Goal: Information Seeking & Learning: Learn about a topic

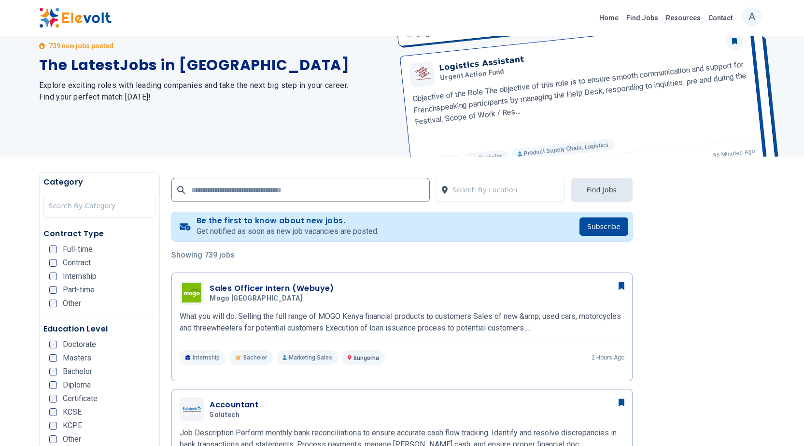
scroll to position [48, 0]
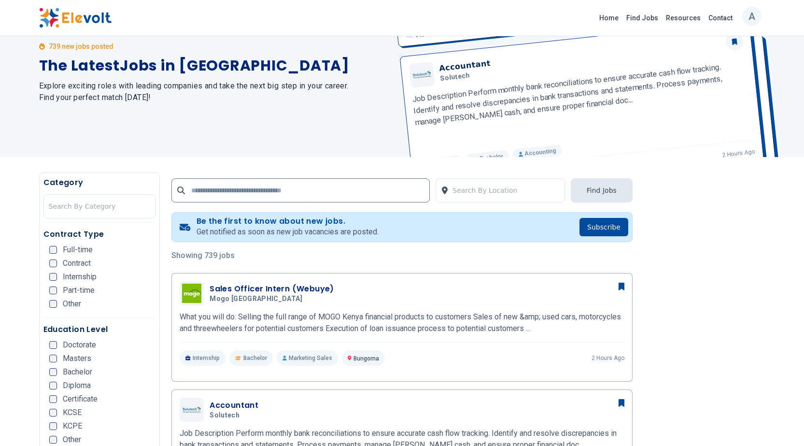
click at [57, 248] on div "Full-time" at bounding box center [70, 250] width 43 height 8
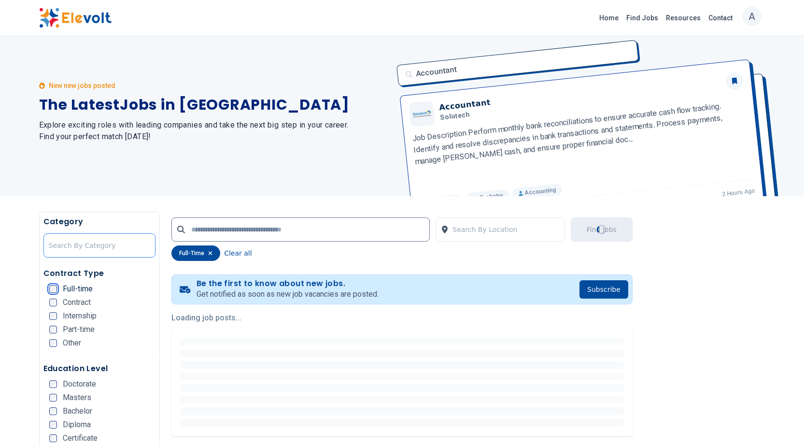
scroll to position [0, 0]
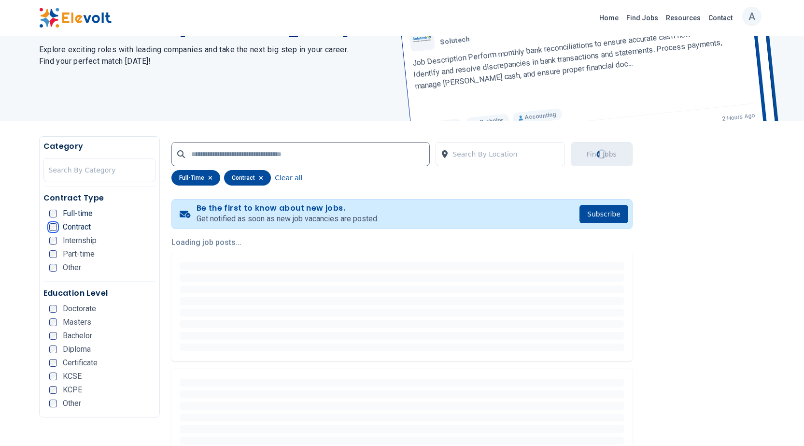
scroll to position [97, 0]
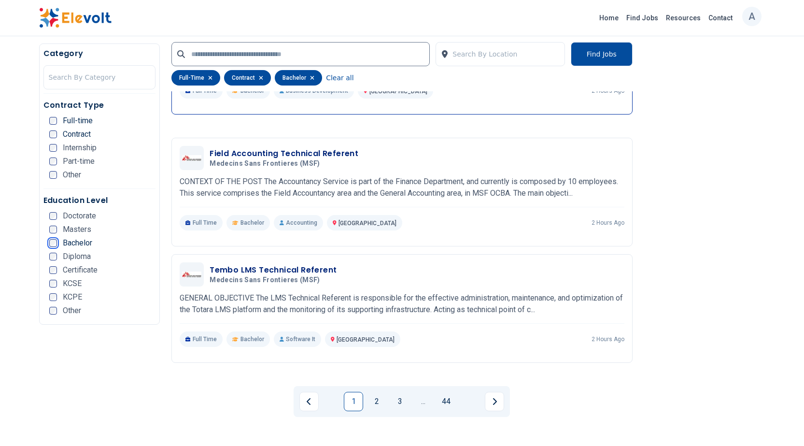
scroll to position [1786, 0]
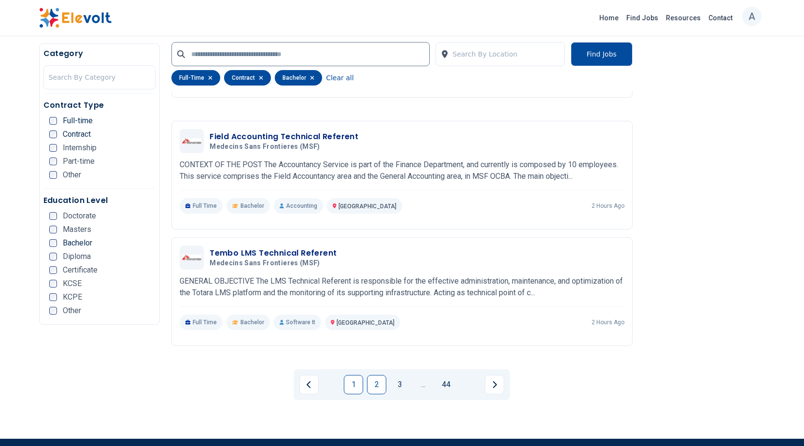
click at [376, 375] on link "2" at bounding box center [376, 384] width 19 height 19
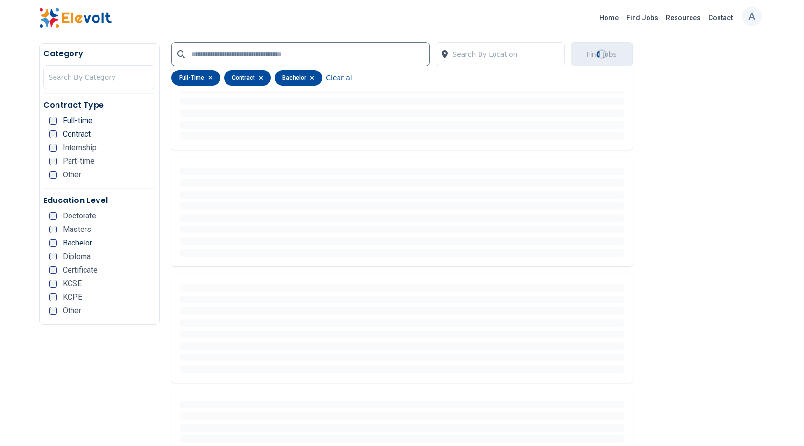
scroll to position [0, 0]
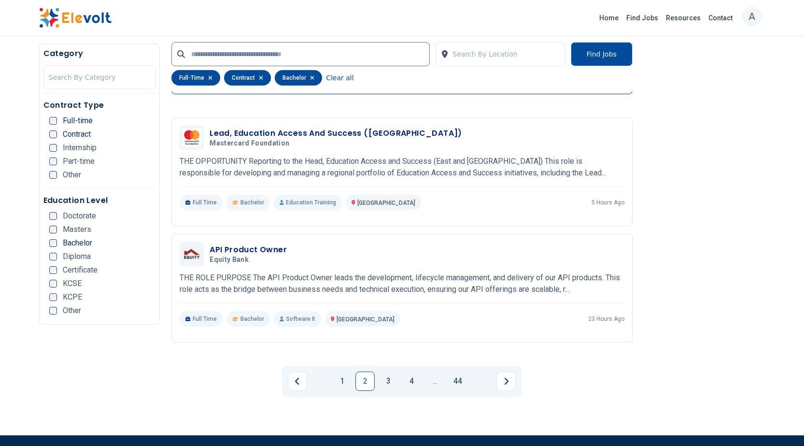
scroll to position [1786, 0]
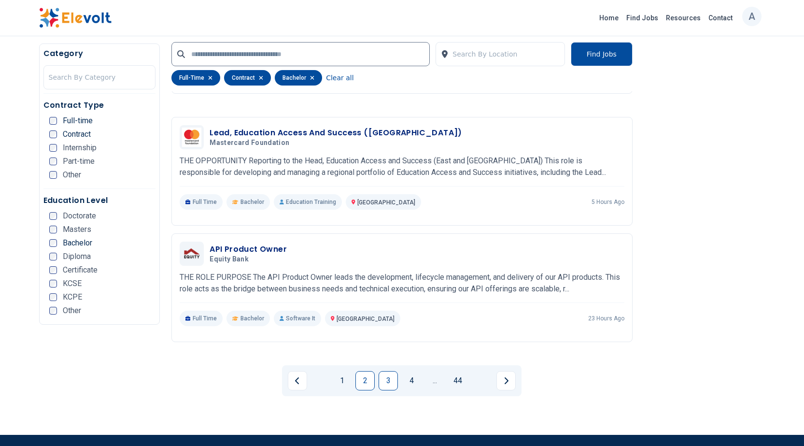
click at [385, 371] on link "3" at bounding box center [387, 380] width 19 height 19
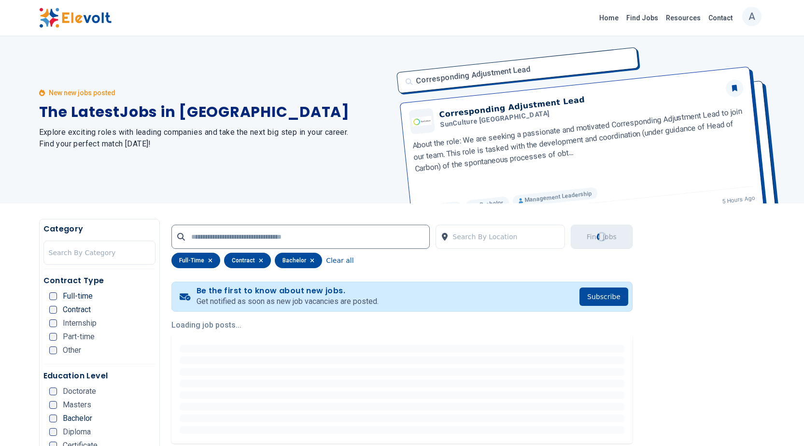
scroll to position [0, 0]
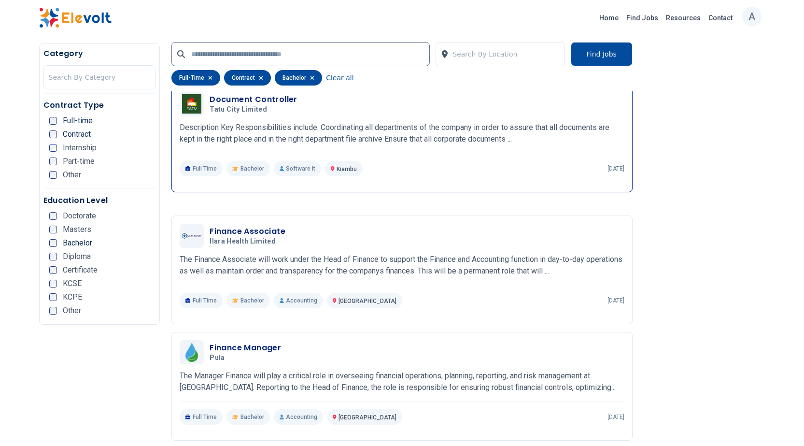
scroll to position [1255, 0]
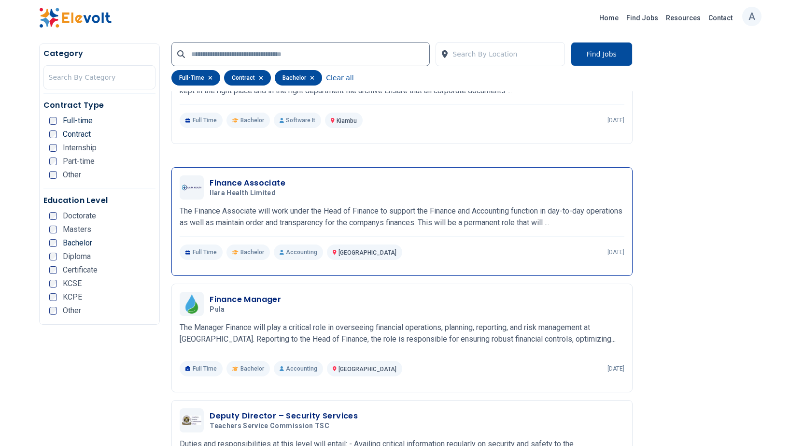
click at [255, 177] on h3 "Finance Associate" at bounding box center [247, 183] width 76 height 12
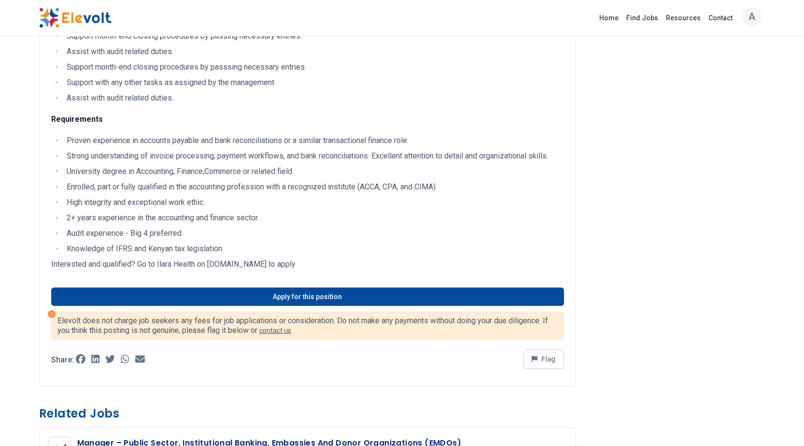
scroll to position [386, 0]
